Goal: Navigation & Orientation: Understand site structure

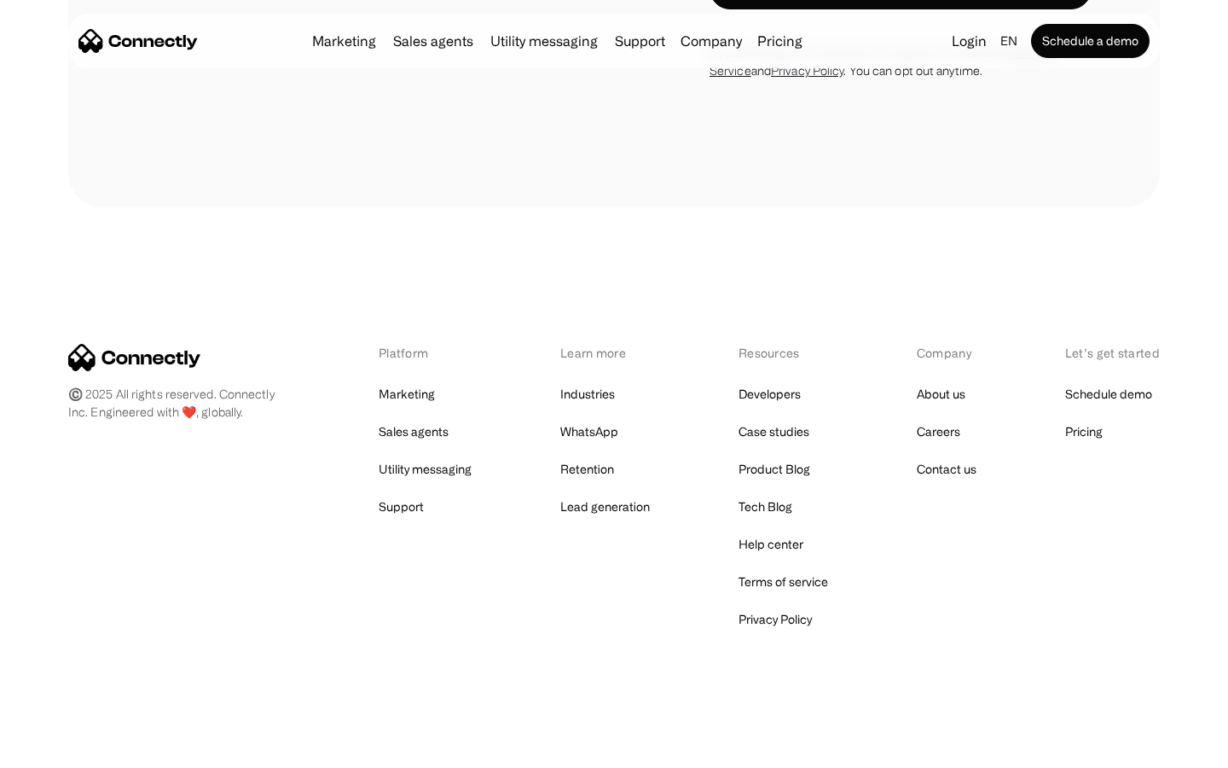
scroll to position [5740, 0]
